Goal: Task Accomplishment & Management: Manage account settings

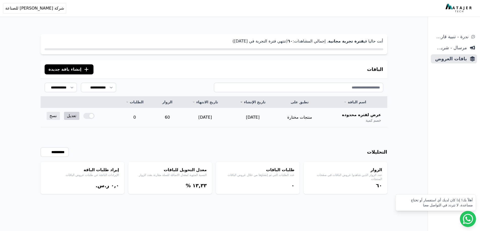
click at [70, 117] on link "تعديل" at bounding box center [71, 116] width 15 height 8
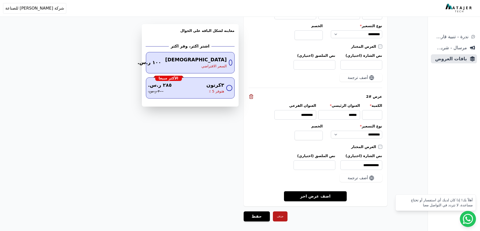
scroll to position [540, 0]
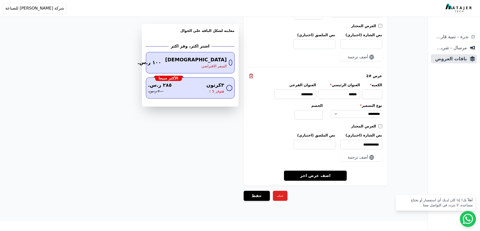
click at [275, 194] on button "حذف" at bounding box center [280, 196] width 15 height 10
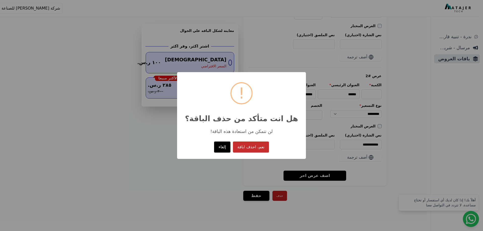
click at [251, 148] on button "نعم، احذف اباقة" at bounding box center [251, 147] width 36 height 11
